Goal: Find specific page/section

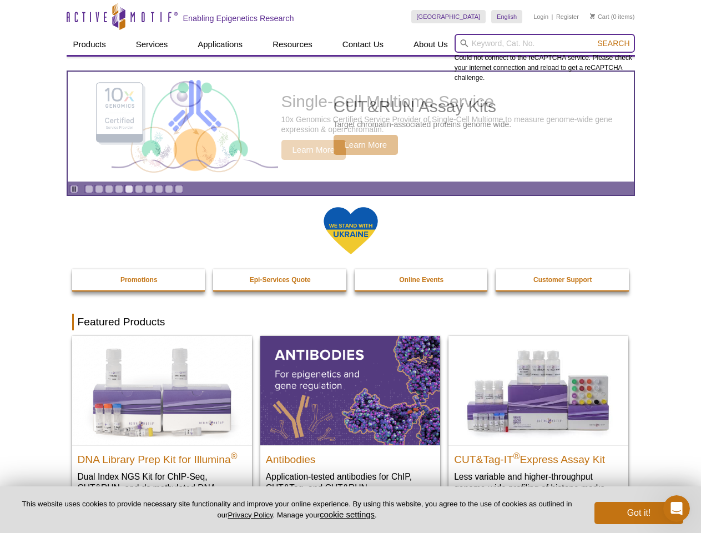
click at [544, 43] on input "search" at bounding box center [544, 43] width 180 height 19
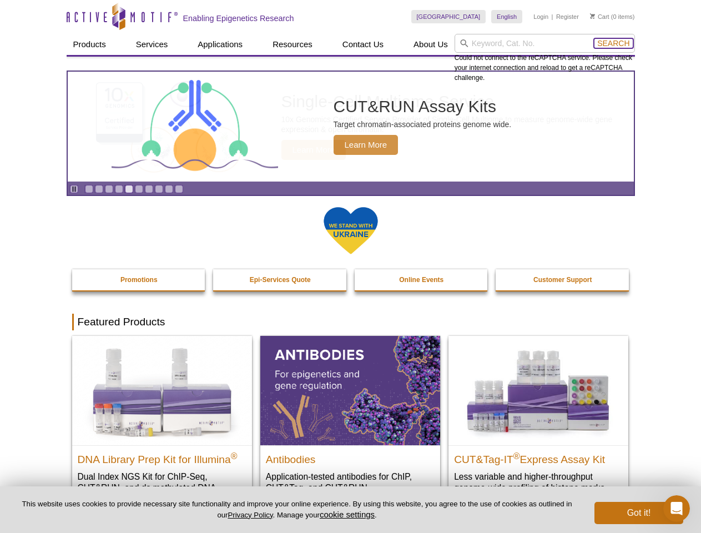
click at [613, 43] on span "Search" at bounding box center [613, 43] width 32 height 9
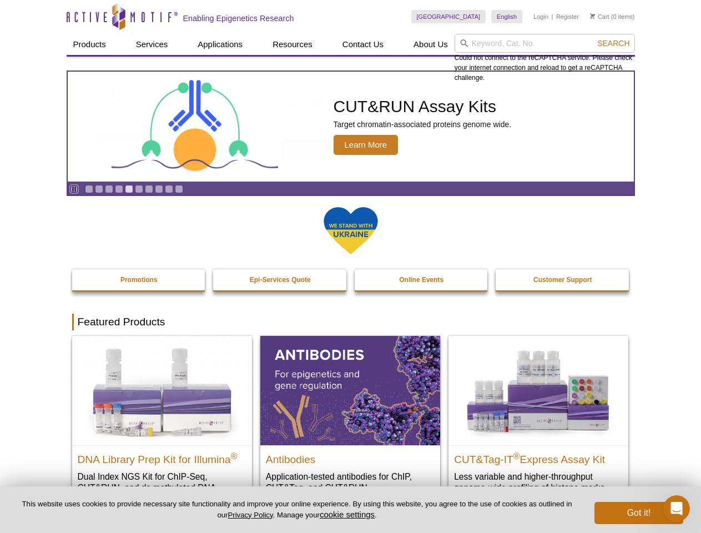
click at [74, 189] on icon "Pause" at bounding box center [73, 188] width 7 height 7
click at [89, 189] on link "Go to slide 1" at bounding box center [89, 189] width 8 height 8
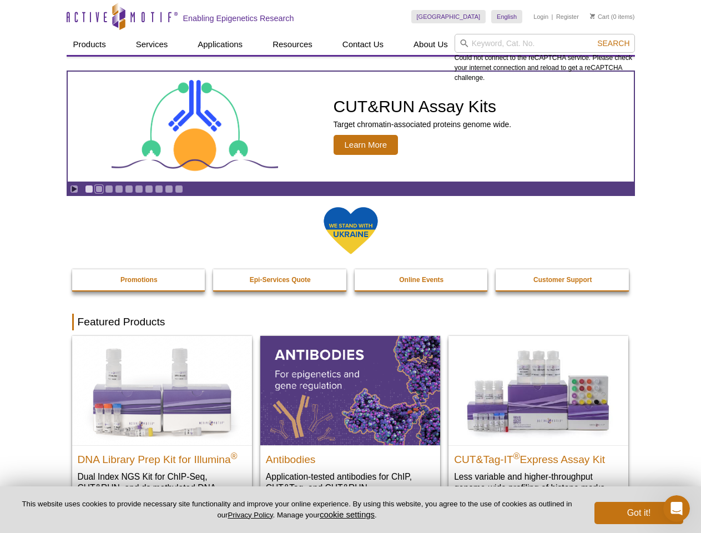
click at [99, 189] on link "Go to slide 2" at bounding box center [99, 189] width 8 height 8
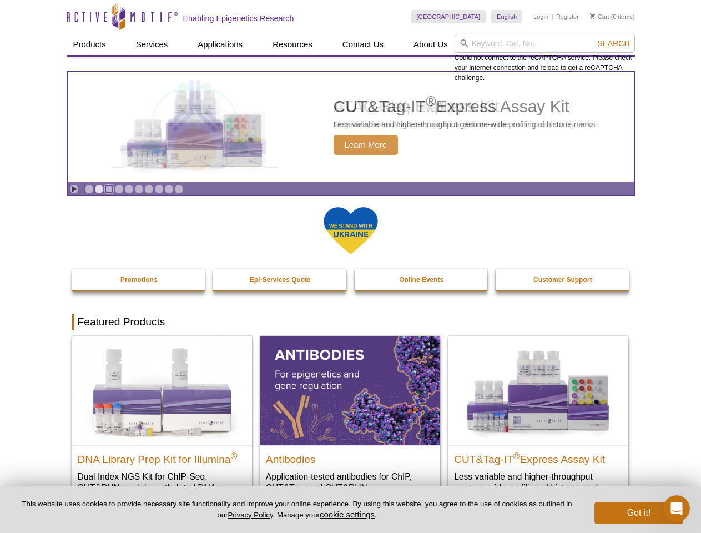
click at [109, 189] on link "Go to slide 3" at bounding box center [109, 189] width 8 height 8
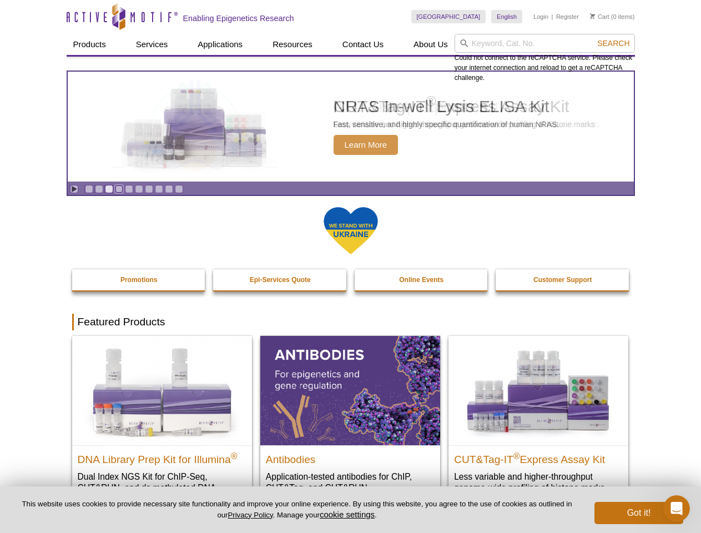
click at [119, 189] on link "Go to slide 4" at bounding box center [119, 189] width 8 height 8
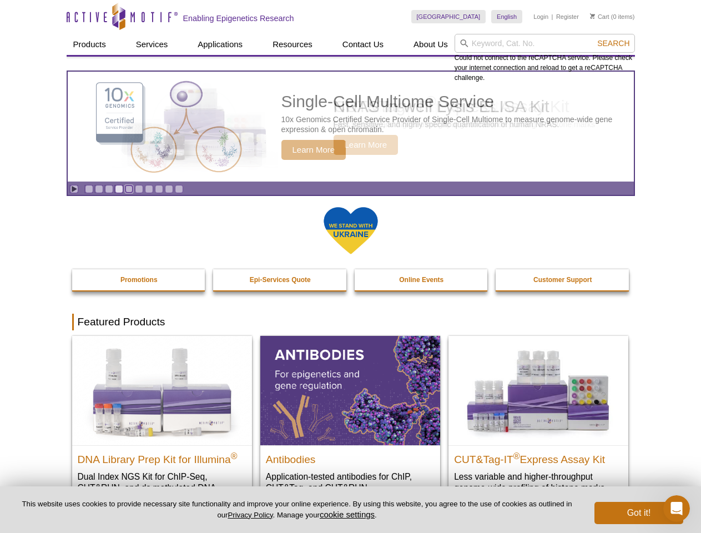
click at [129, 189] on link "Go to slide 5" at bounding box center [129, 189] width 8 height 8
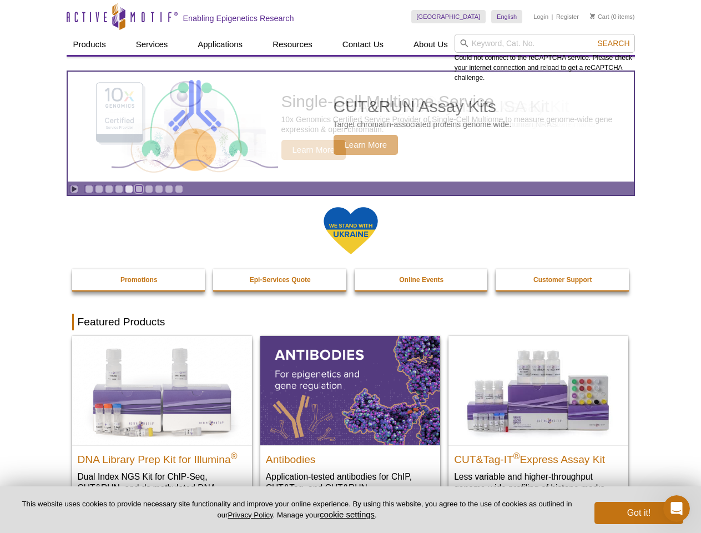
click at [139, 189] on link "Go to slide 6" at bounding box center [139, 189] width 8 height 8
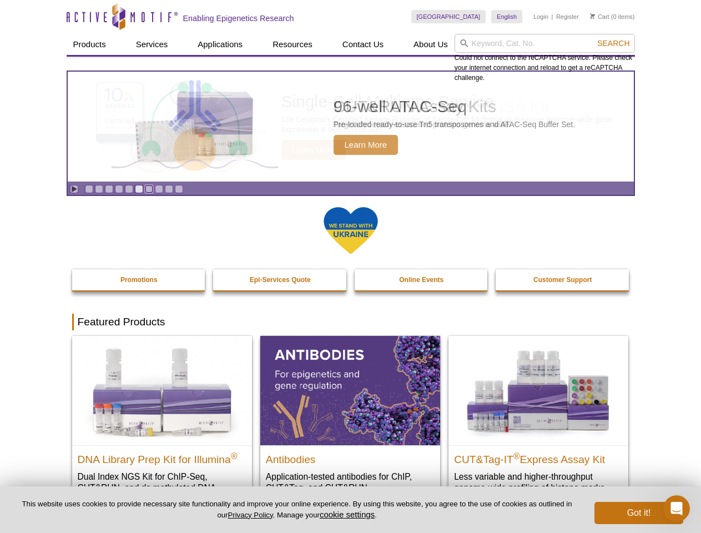
click at [149, 189] on link "Go to slide 7" at bounding box center [149, 189] width 8 height 8
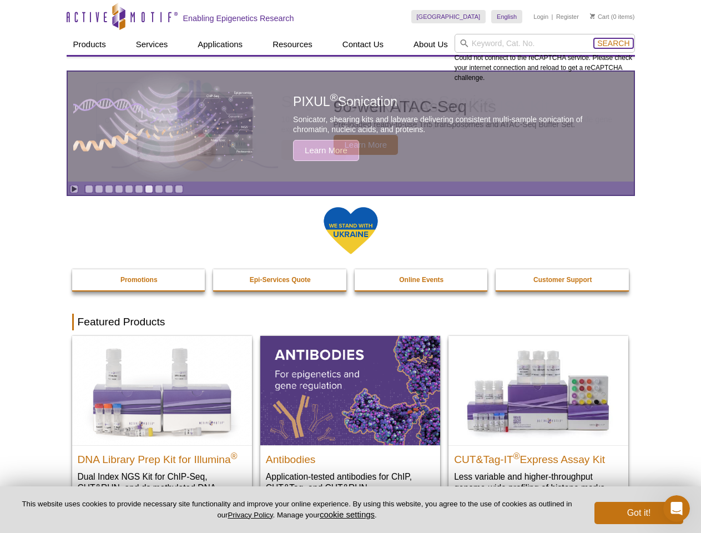
click at [613, 43] on span "Search" at bounding box center [613, 43] width 32 height 9
